Goal: Find specific page/section: Find specific page/section

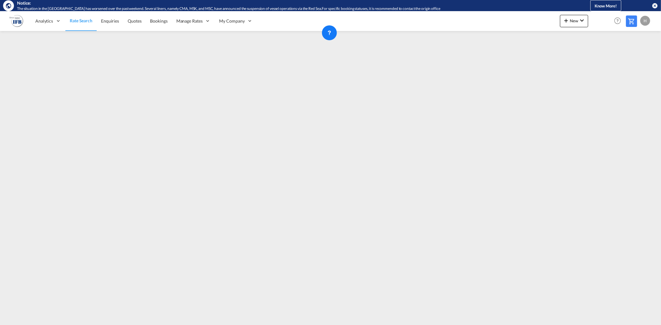
click at [80, 21] on span "Rate Search" at bounding box center [81, 20] width 23 height 5
click at [642, 21] on div "H" at bounding box center [645, 21] width 10 height 10
click at [634, 61] on button "Logout" at bounding box center [638, 58] width 40 height 12
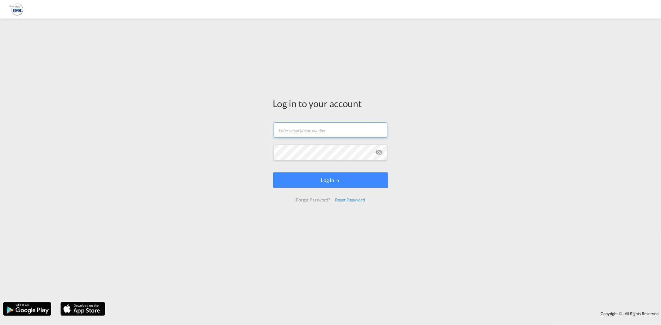
click at [287, 129] on input "text" at bounding box center [330, 129] width 114 height 15
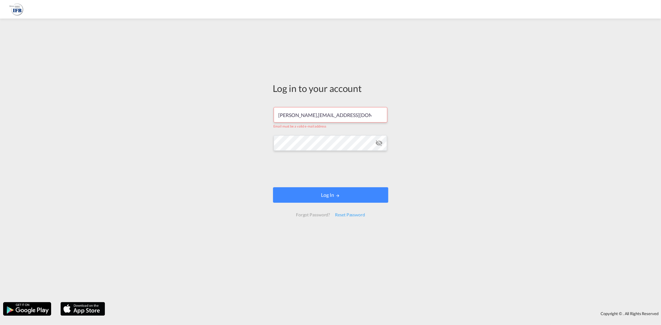
click at [293, 116] on input "[PERSON_NAME],[EMAIL_ADDRESS][DOMAIN_NAME]" at bounding box center [330, 114] width 114 height 15
type input "[PERSON_NAME][EMAIL_ADDRESS][DOMAIN_NAME]"
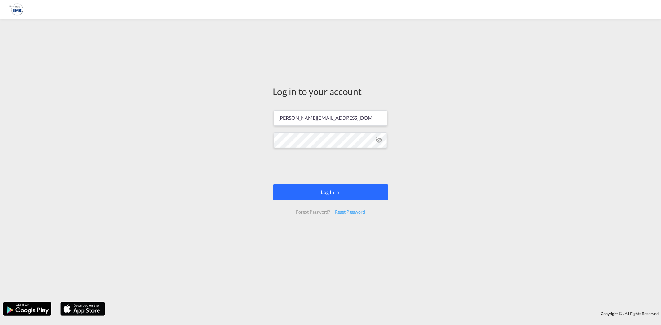
click at [335, 193] on button "Log In" at bounding box center [330, 192] width 115 height 15
